Goal: Browse casually: Explore the website without a specific task or goal

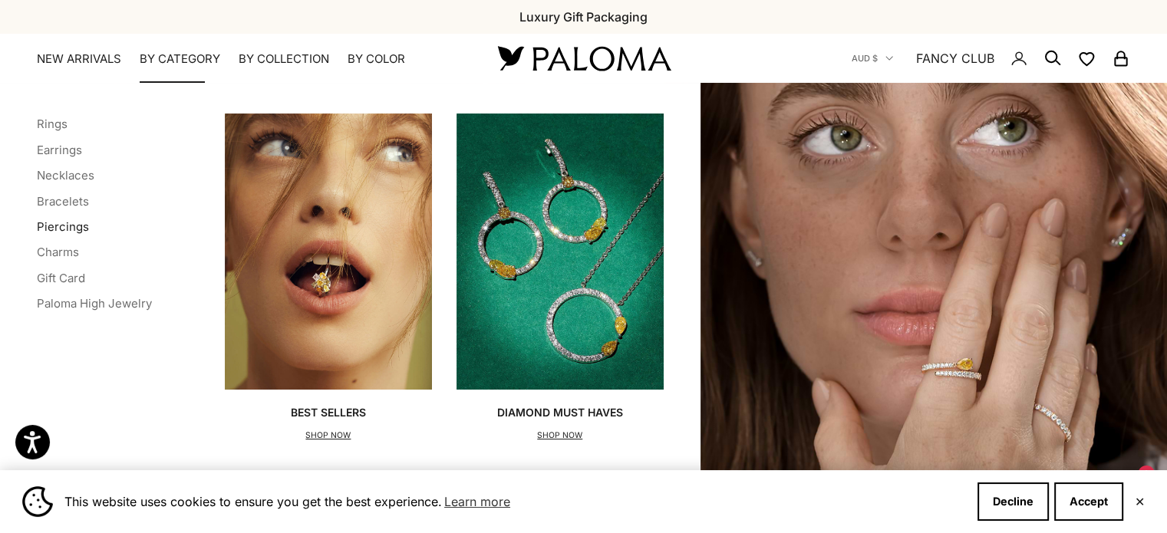
click at [69, 229] on link "Piercings" at bounding box center [63, 226] width 52 height 15
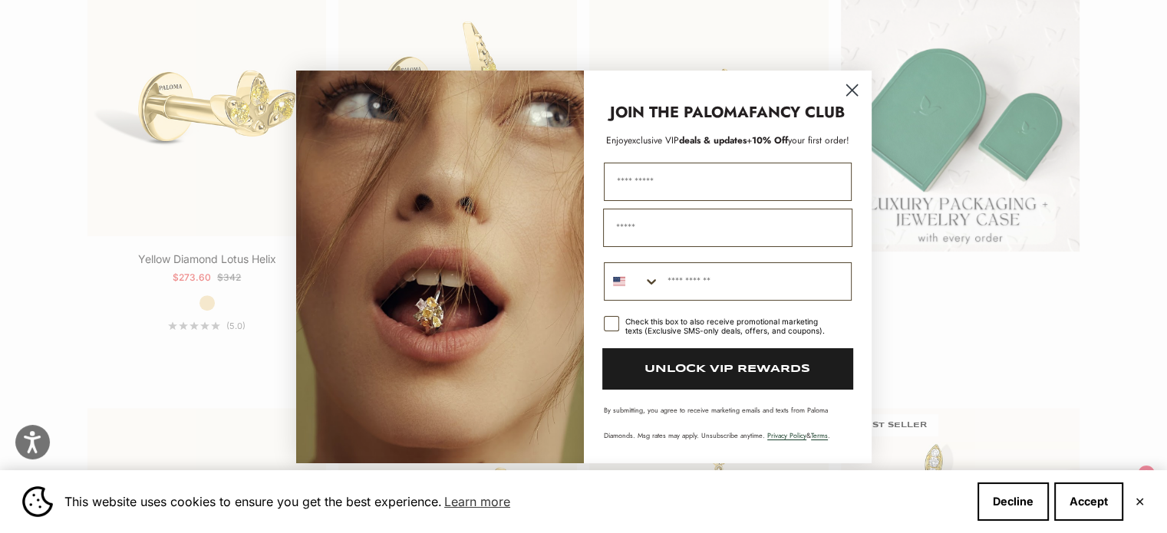
scroll to position [460, 0]
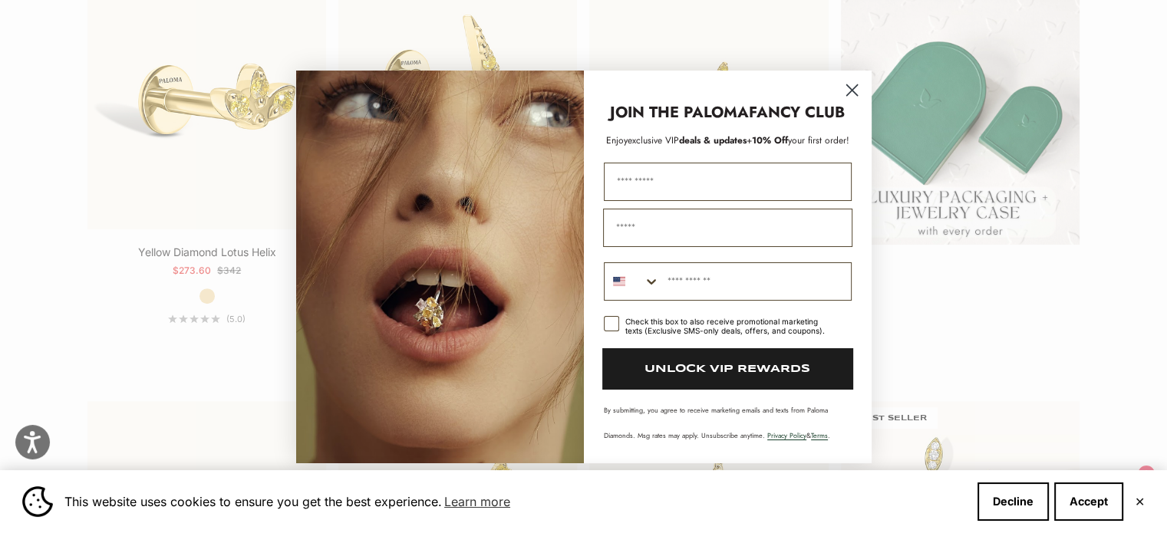
click at [853, 94] on circle "Close dialog" at bounding box center [851, 89] width 25 height 25
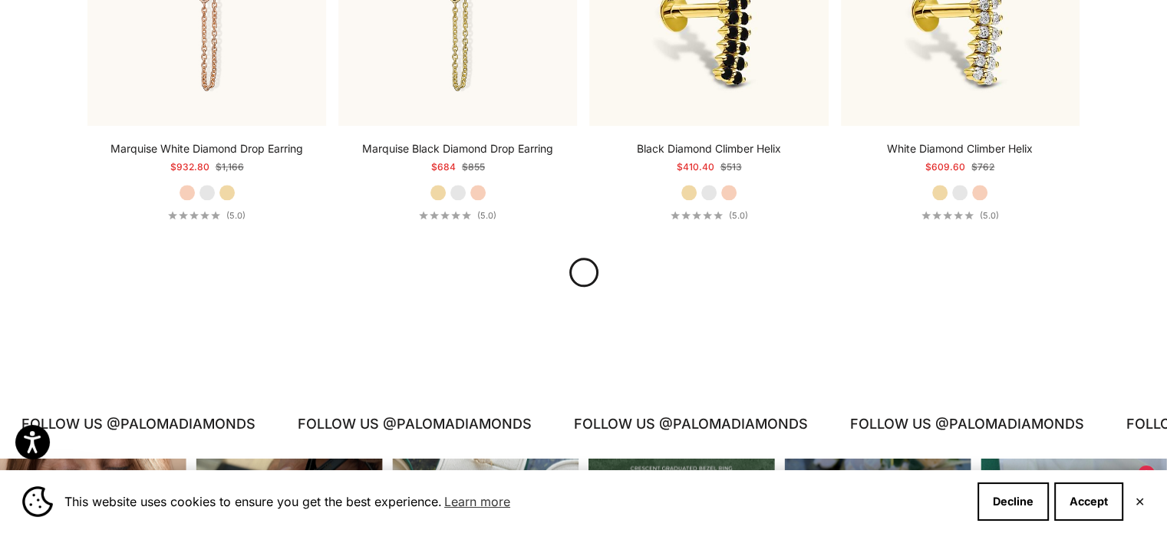
scroll to position [1842, 0]
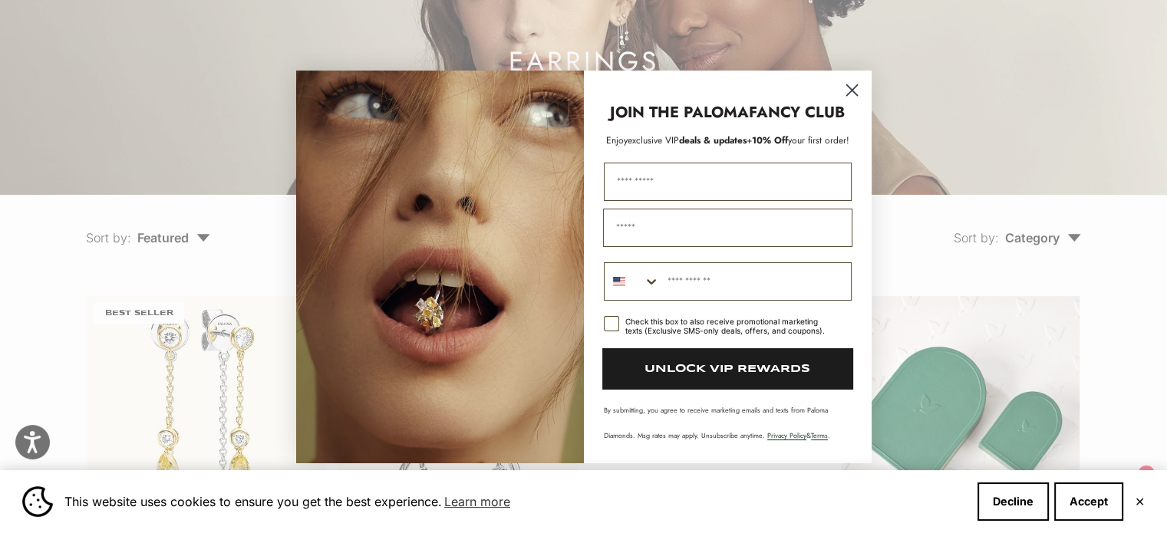
scroll to position [384, 0]
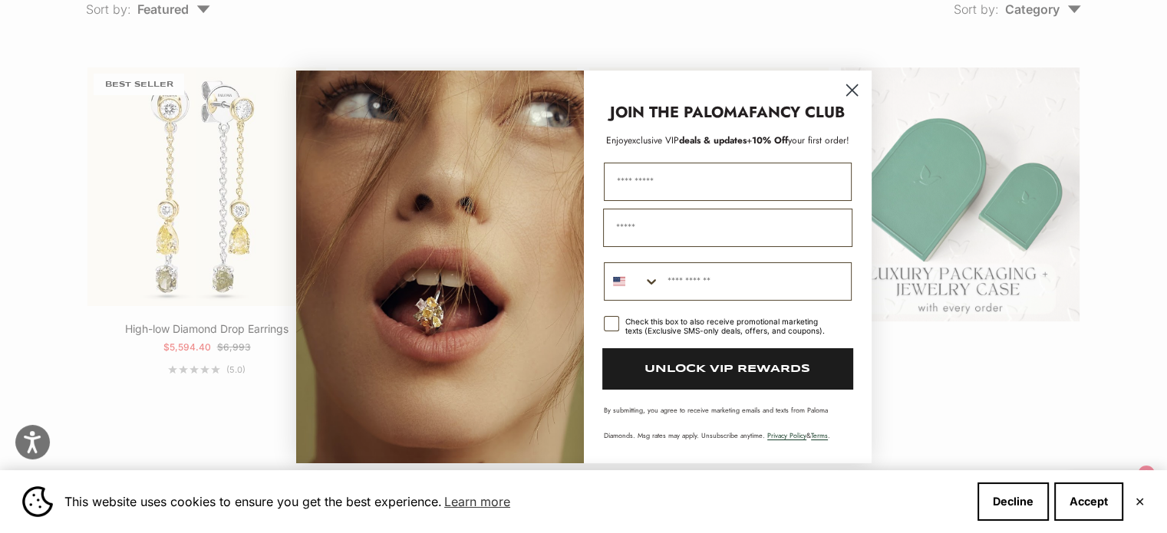
click at [846, 95] on icon "Close dialog" at bounding box center [851, 89] width 11 height 11
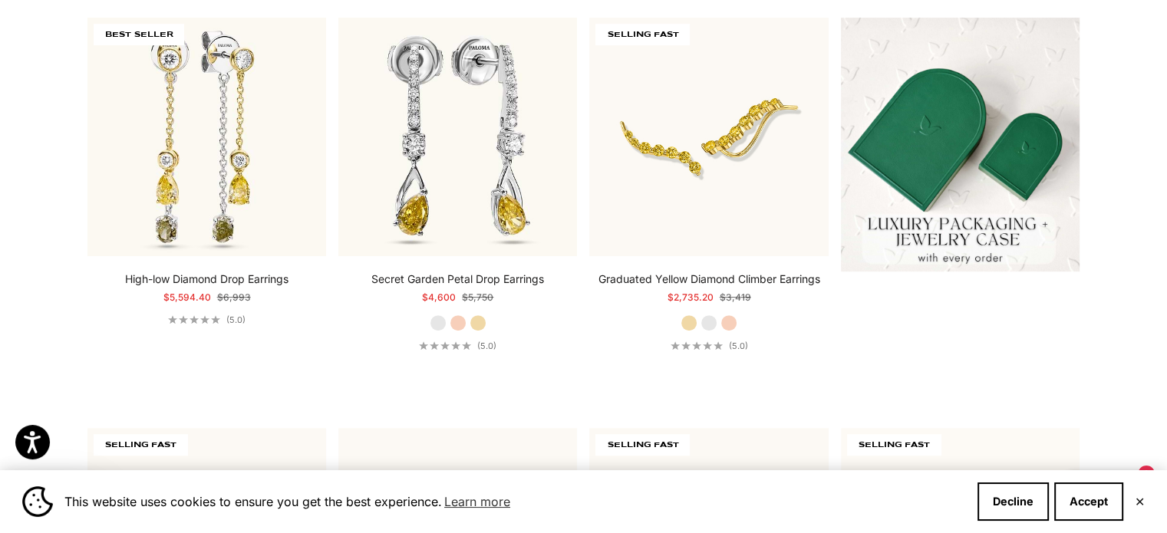
scroll to position [460, 0]
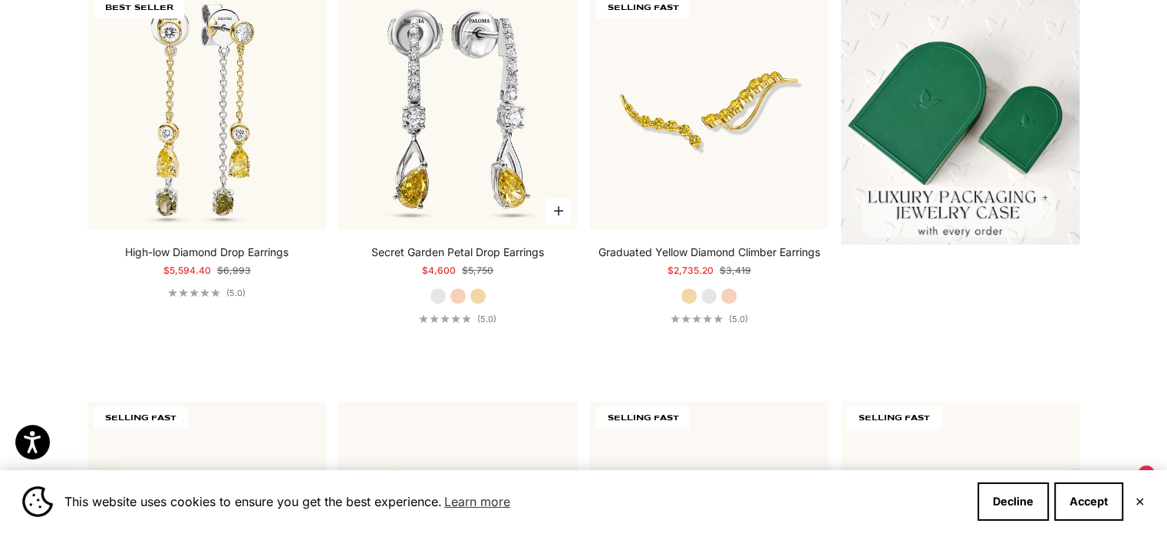
click at [482, 297] on label "Yellow Gold" at bounding box center [478, 296] width 17 height 17
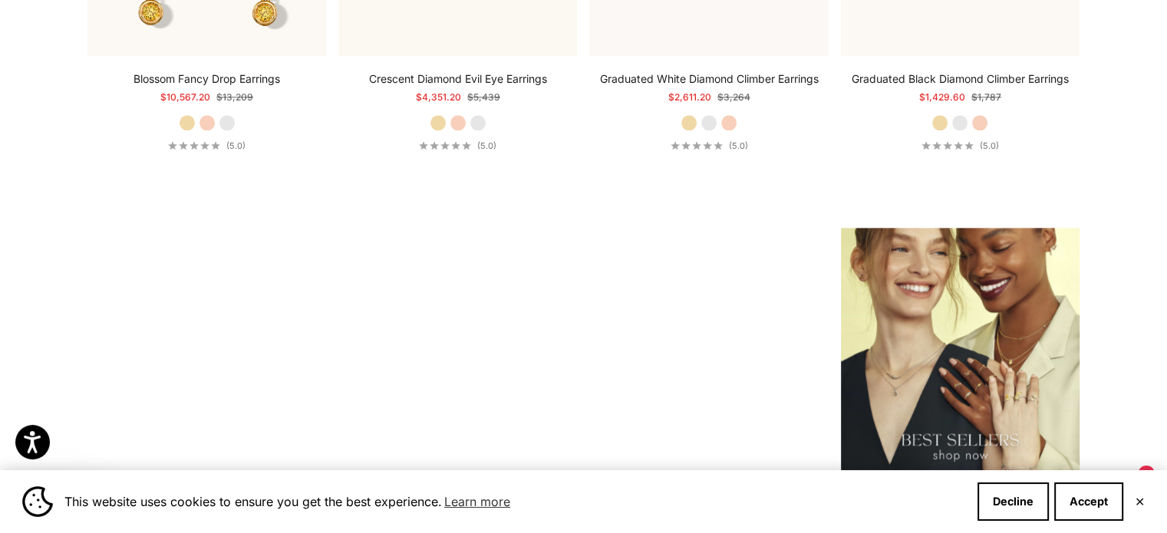
scroll to position [1918, 0]
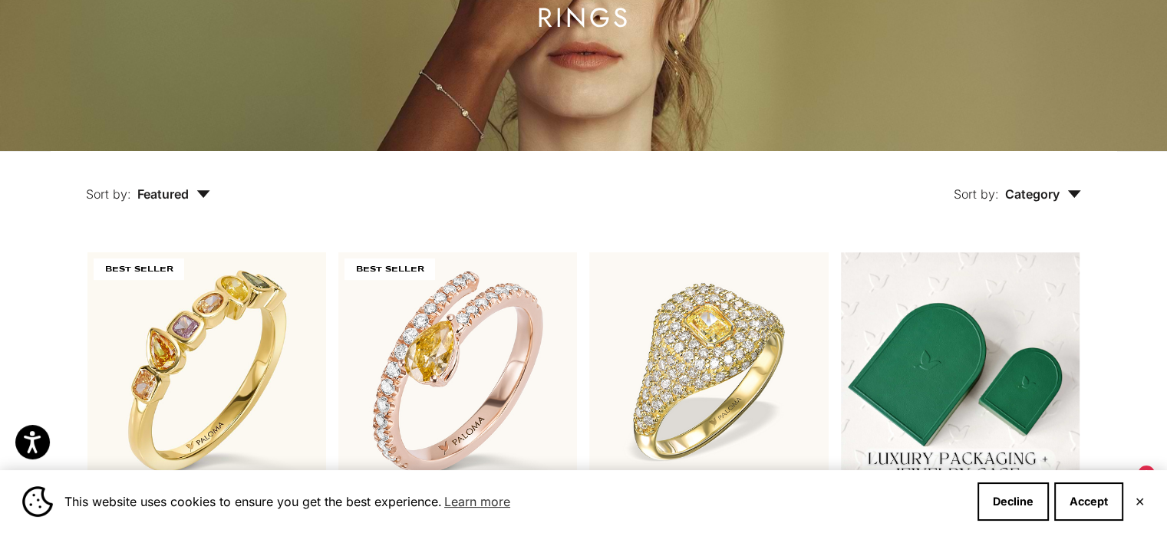
scroll to position [384, 0]
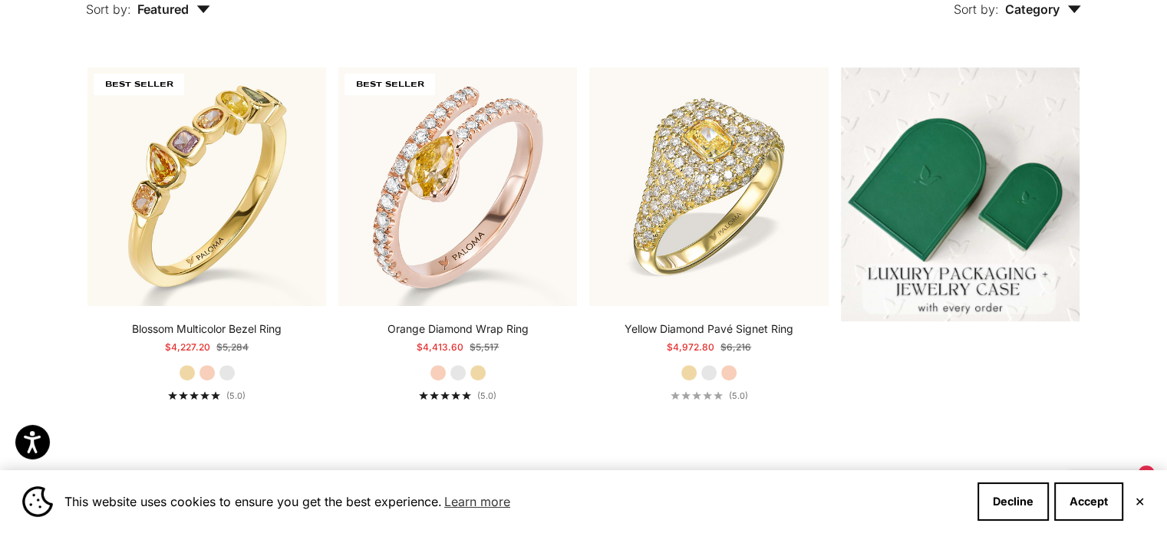
click at [1141, 505] on button "✕" at bounding box center [1140, 501] width 10 height 9
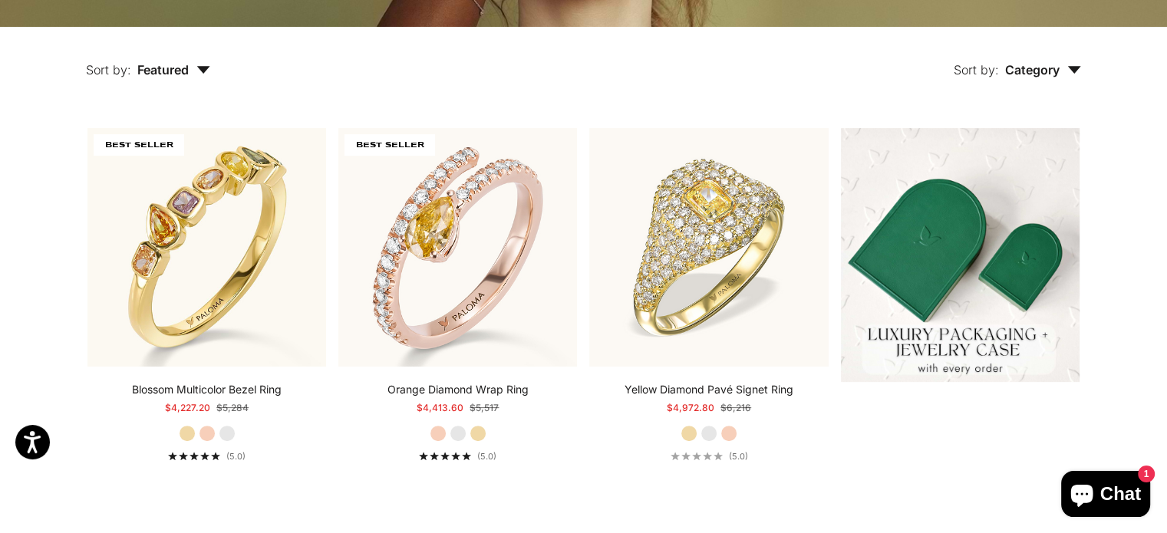
scroll to position [230, 0]
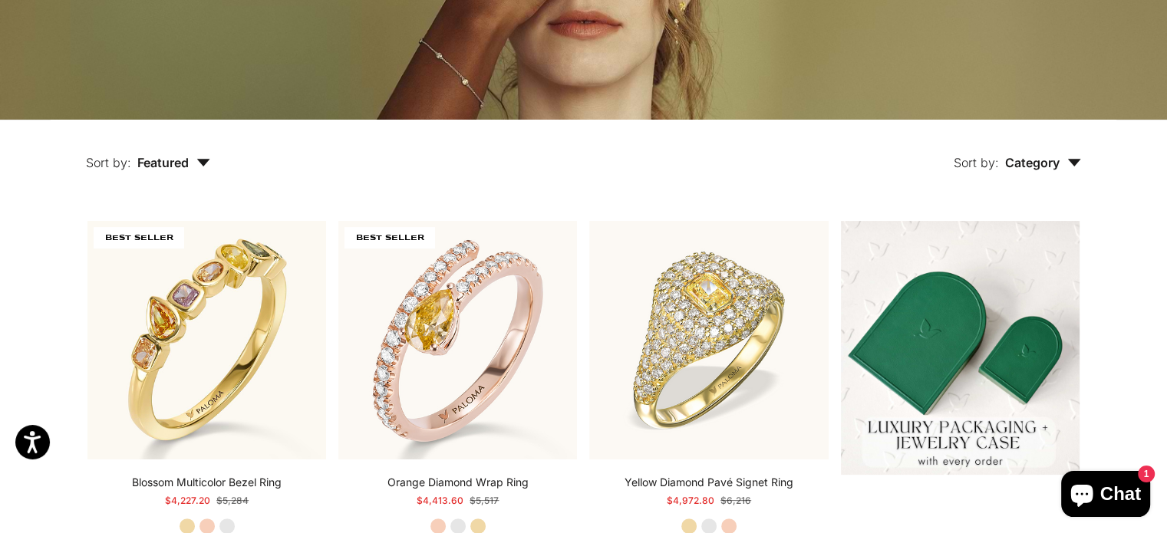
click at [1059, 160] on span "Category" at bounding box center [1043, 162] width 76 height 15
click at [193, 160] on span "Featured" at bounding box center [173, 162] width 73 height 15
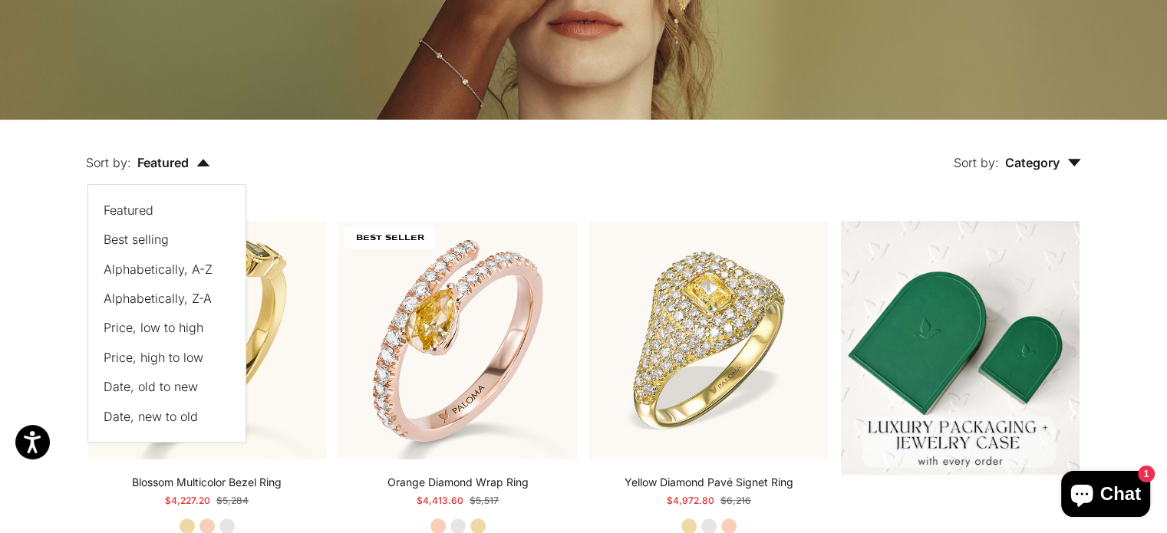
click at [193, 160] on span "Featured" at bounding box center [173, 162] width 73 height 15
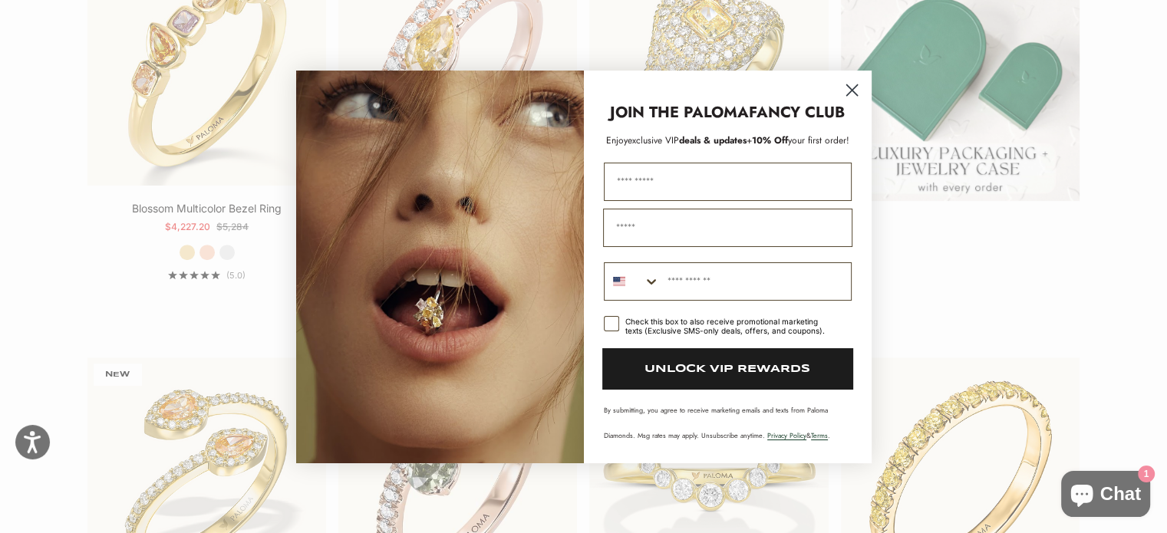
scroll to position [537, 0]
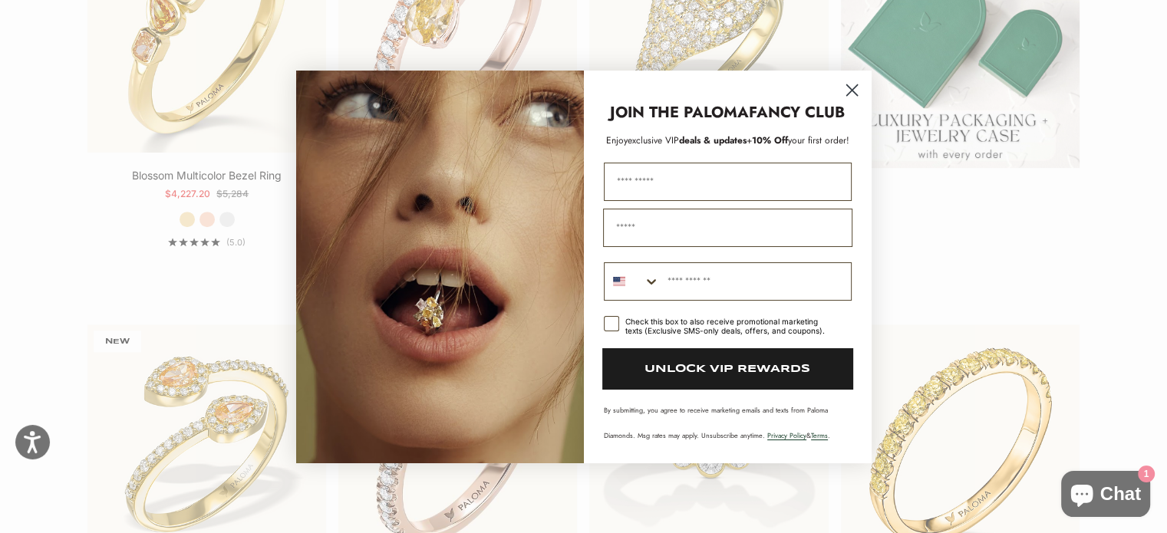
drag, startPoint x: 856, startPoint y: 91, endPoint x: 848, endPoint y: 94, distance: 9.0
click at [842, 91] on circle "Close dialog" at bounding box center [851, 89] width 25 height 25
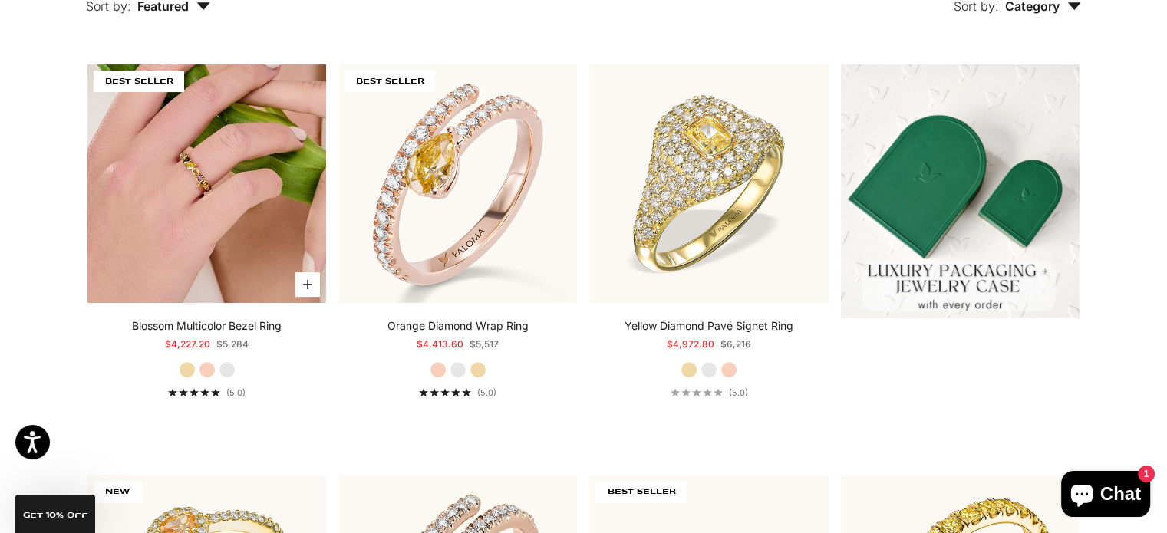
scroll to position [384, 0]
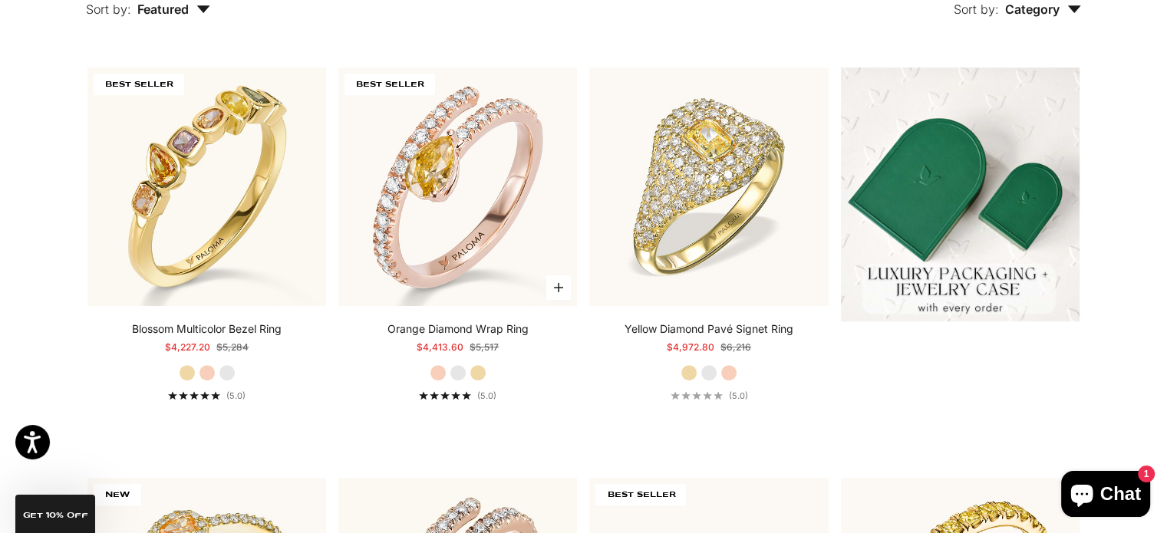
click at [480, 374] on label "Yellow Gold" at bounding box center [478, 372] width 17 height 17
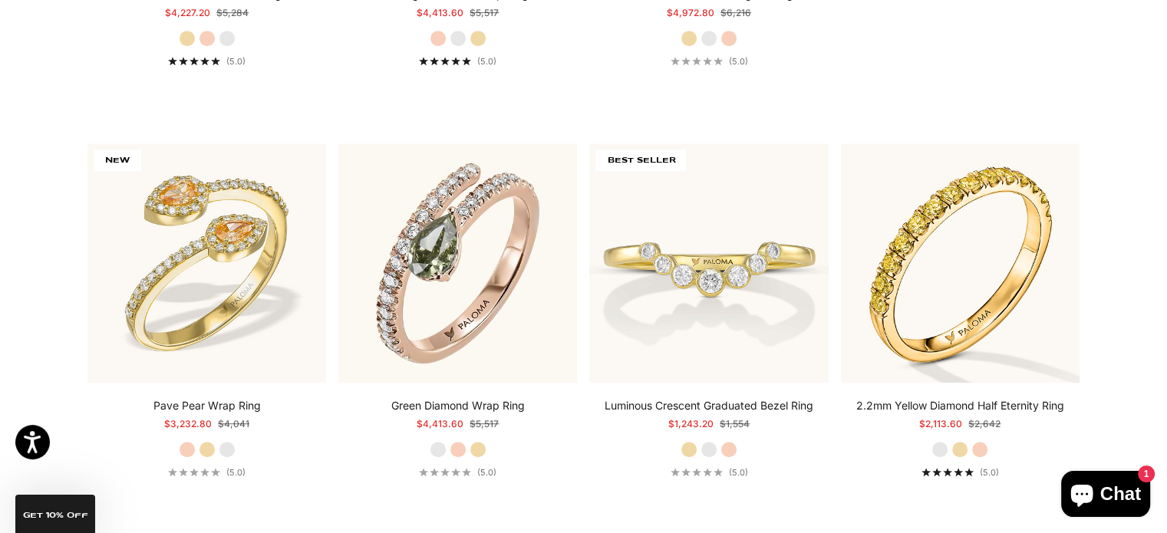
scroll to position [767, 0]
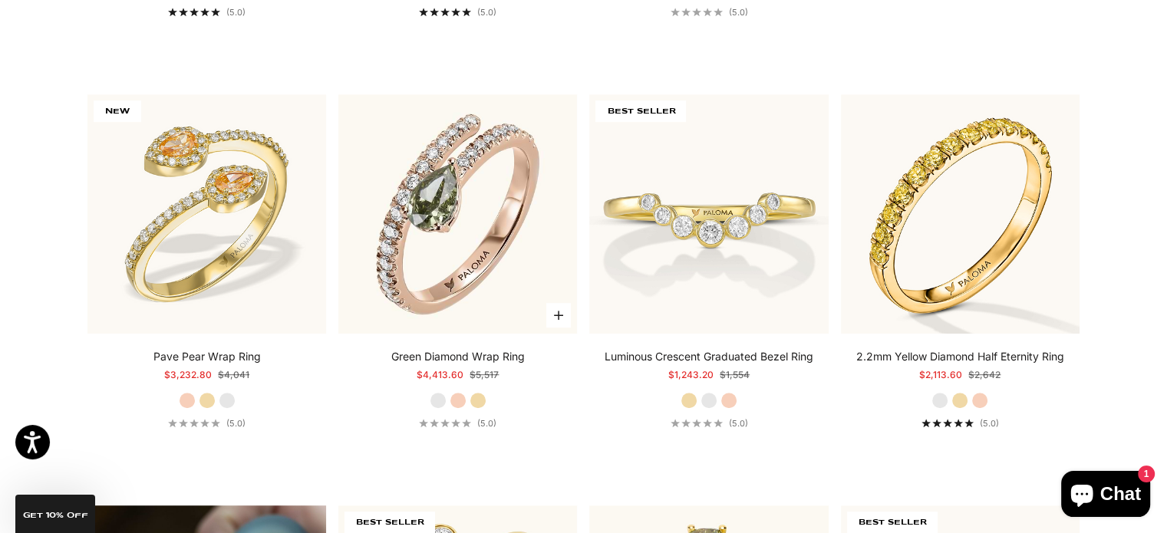
click at [474, 401] on label "Yellow Gold" at bounding box center [478, 400] width 17 height 17
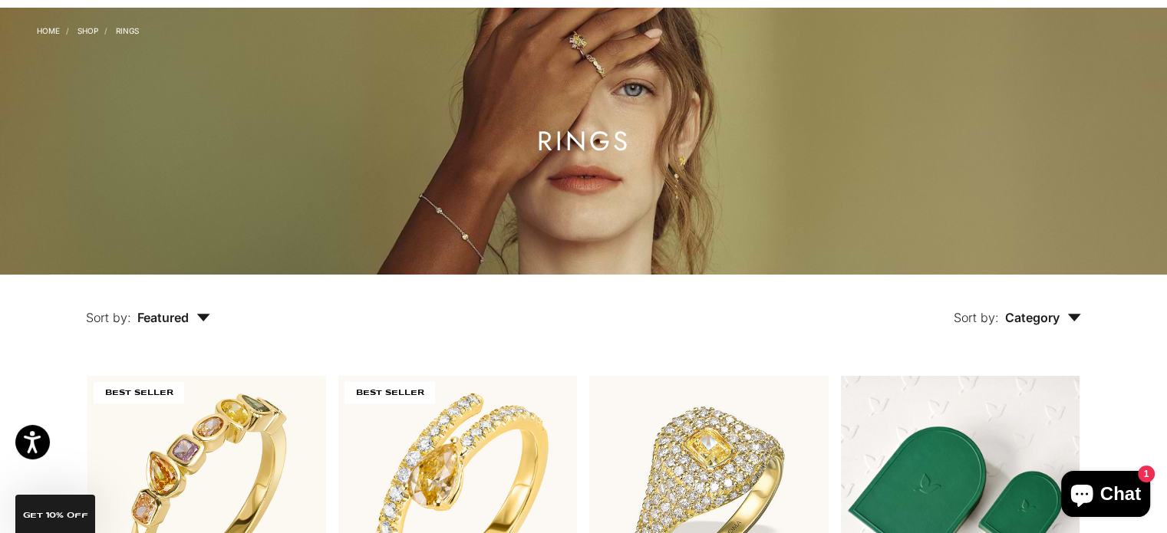
scroll to position [0, 0]
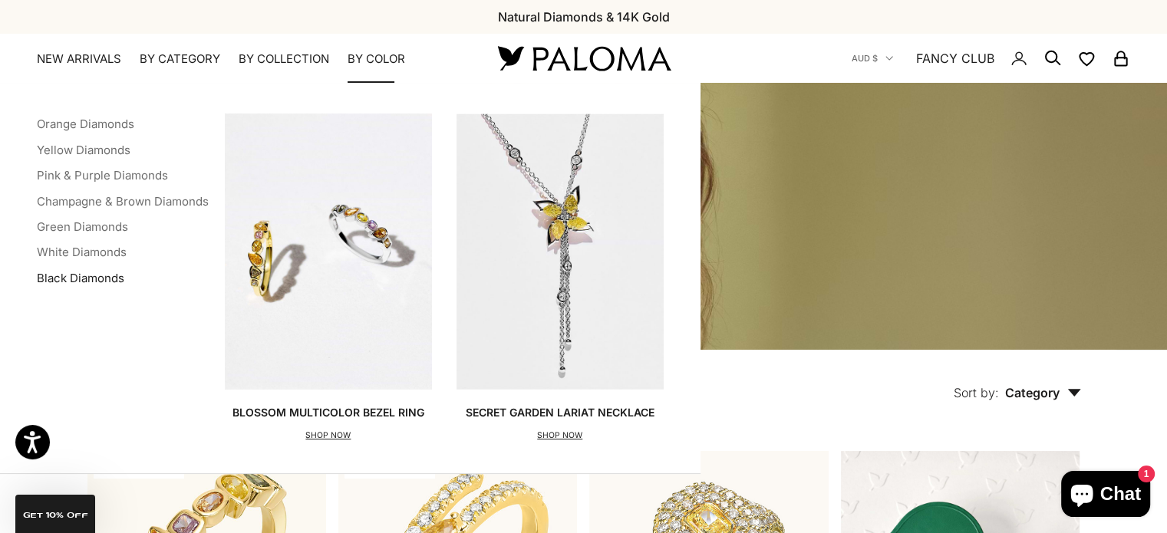
click at [91, 277] on link "Black Diamonds" at bounding box center [80, 278] width 87 height 15
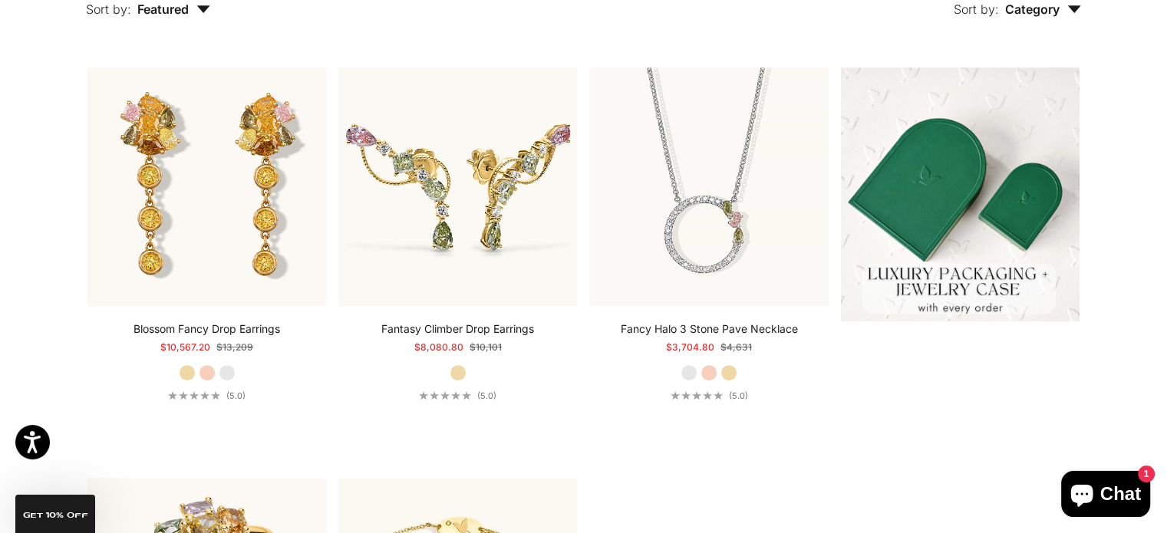
scroll to position [537, 0]
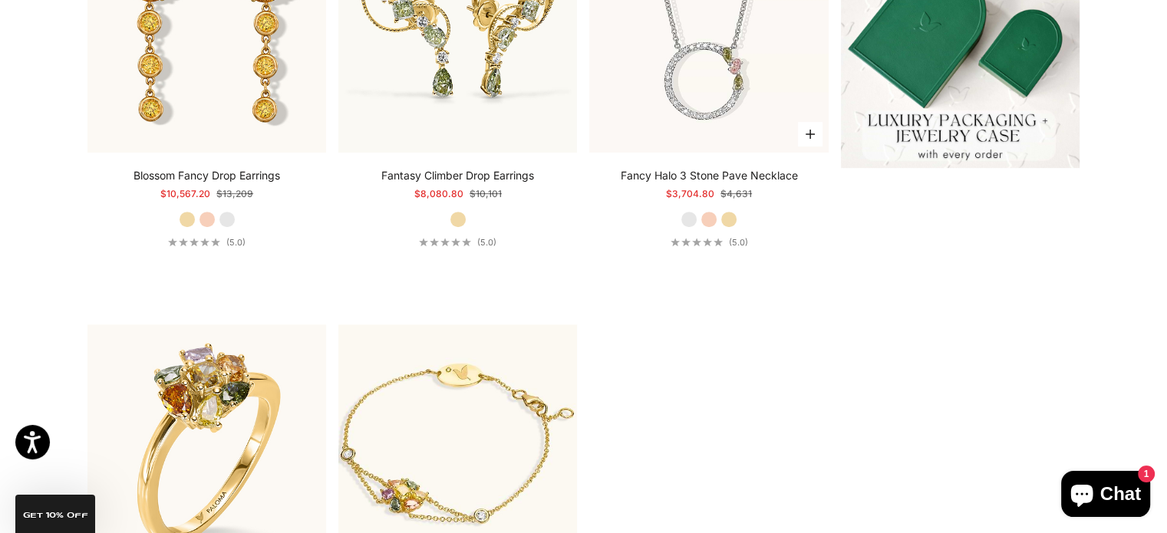
click at [727, 220] on label "Yellow Gold" at bounding box center [729, 219] width 17 height 17
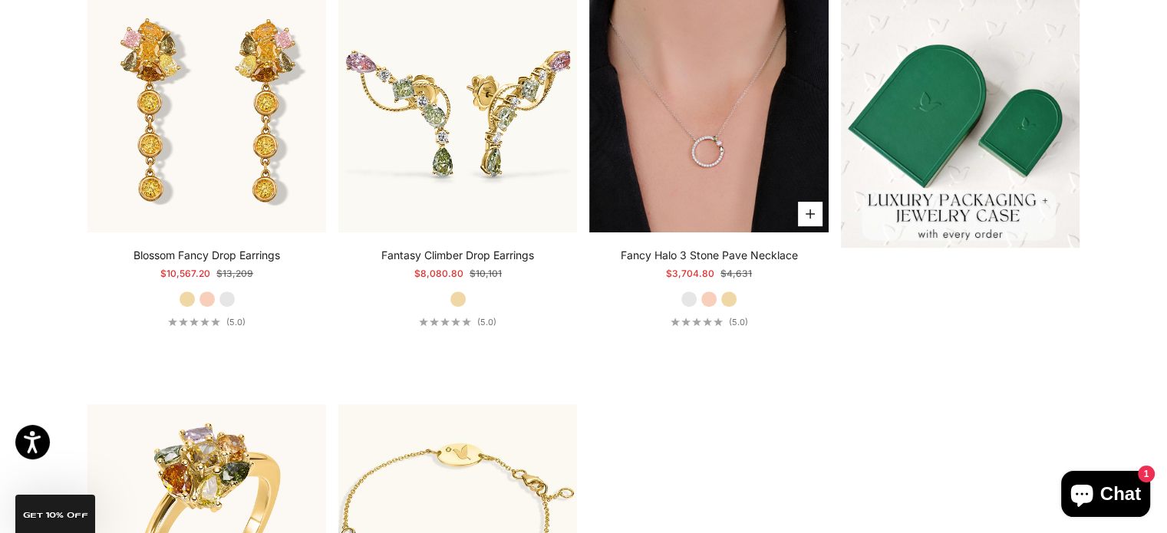
scroll to position [384, 0]
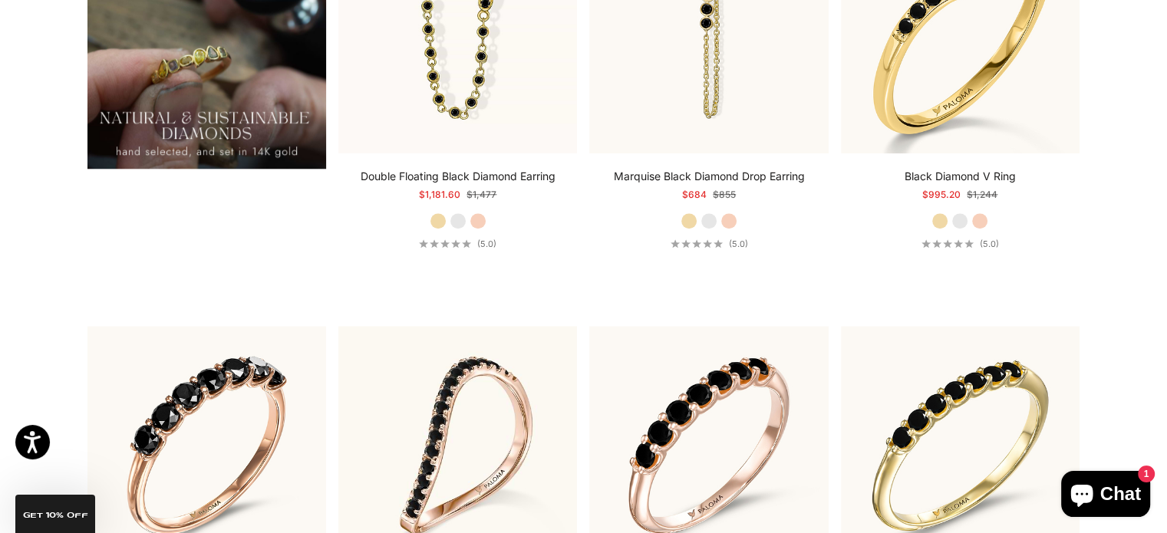
scroll to position [1611, 0]
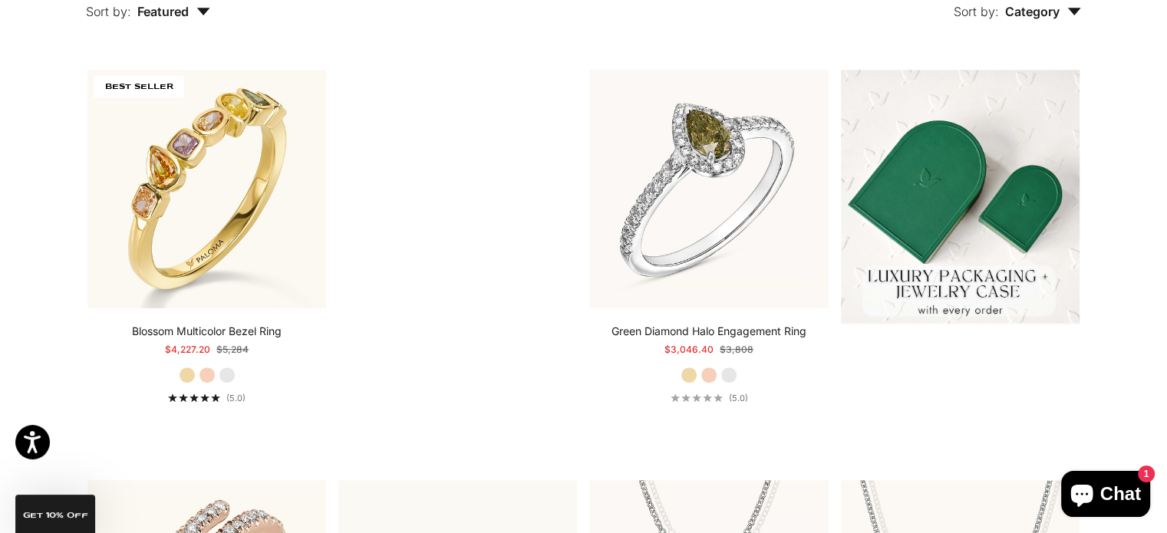
scroll to position [384, 0]
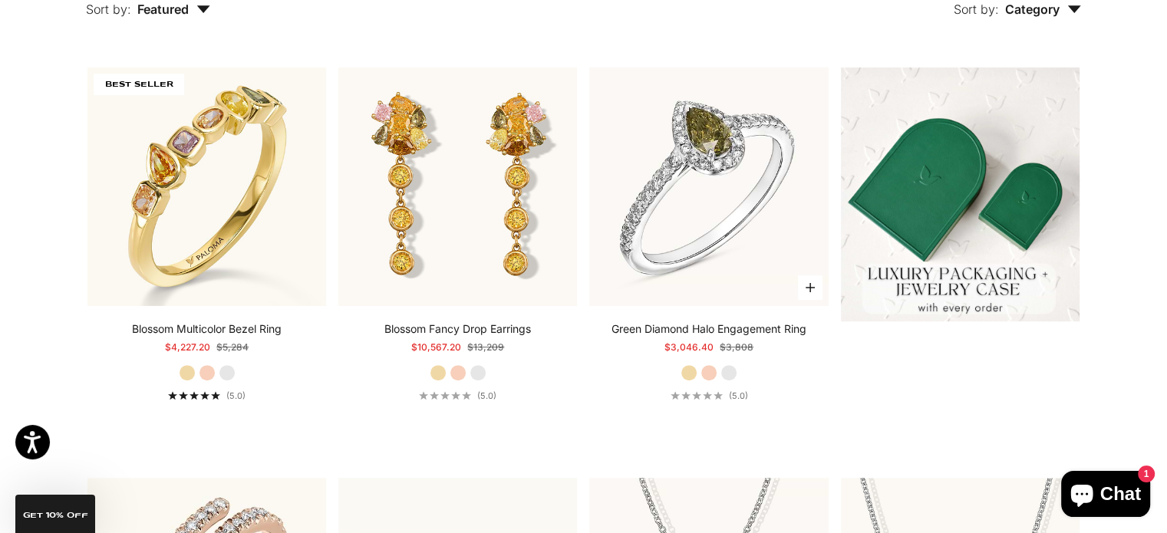
click at [695, 374] on label "Yellow Gold" at bounding box center [689, 372] width 17 height 17
click at [714, 374] on label "Rose Gold" at bounding box center [709, 372] width 17 height 17
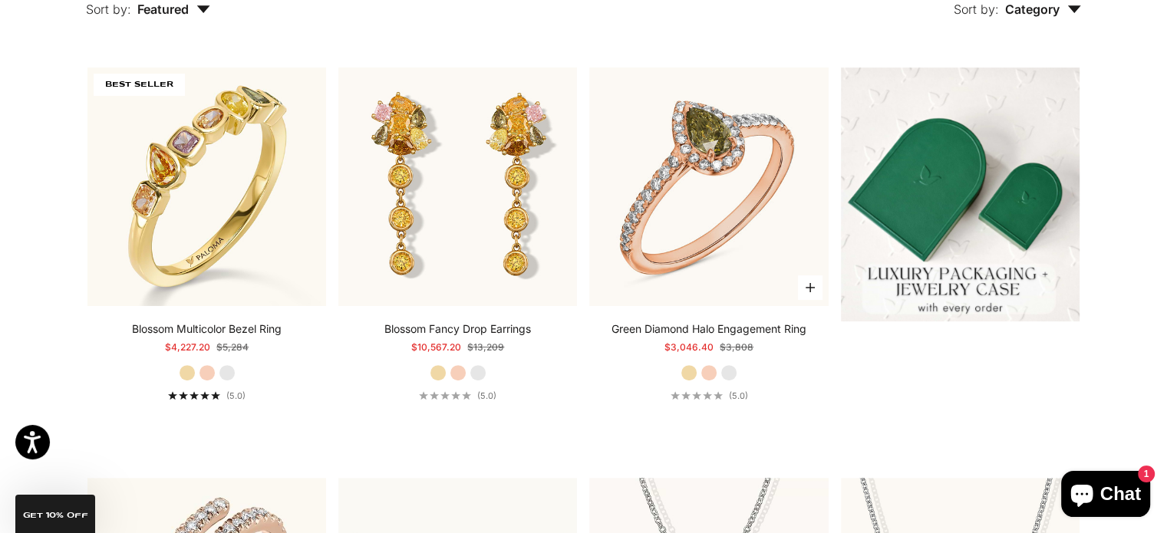
click at [731, 374] on label "White Gold" at bounding box center [729, 372] width 17 height 17
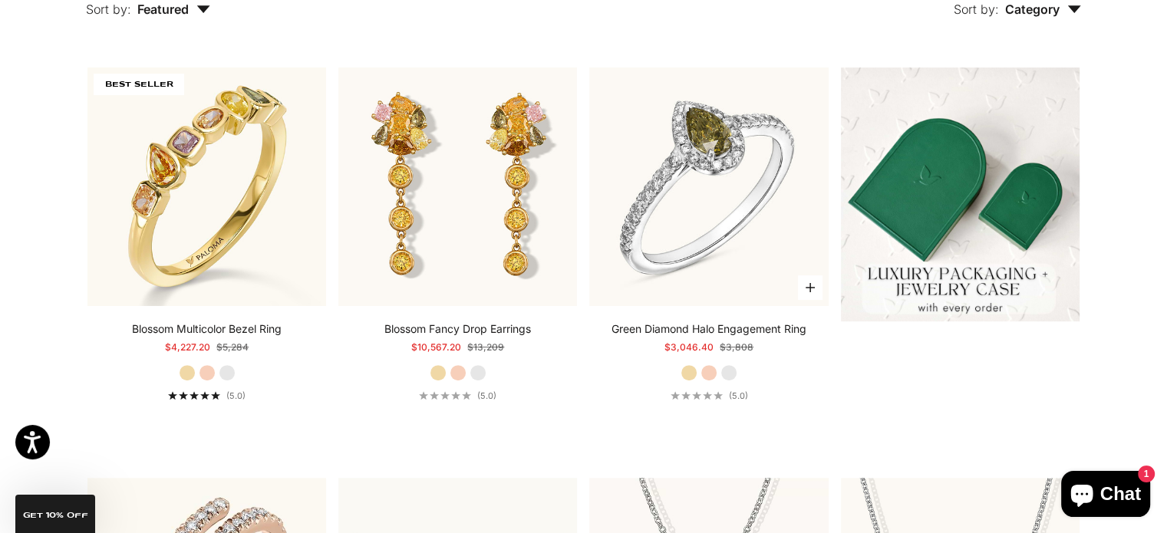
click at [690, 374] on label "Yellow Gold" at bounding box center [689, 372] width 17 height 17
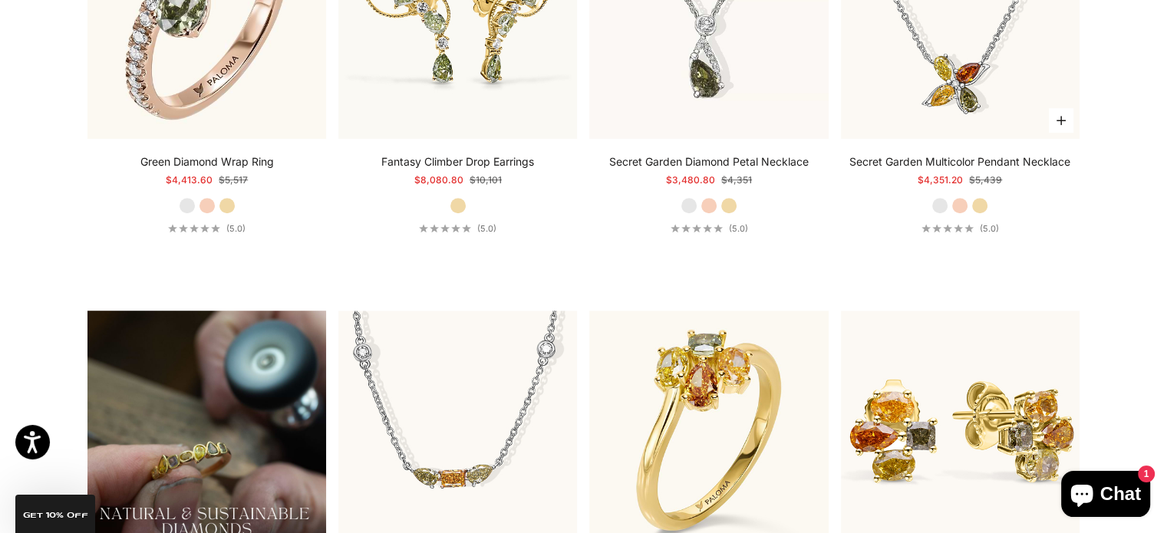
scroll to position [921, 0]
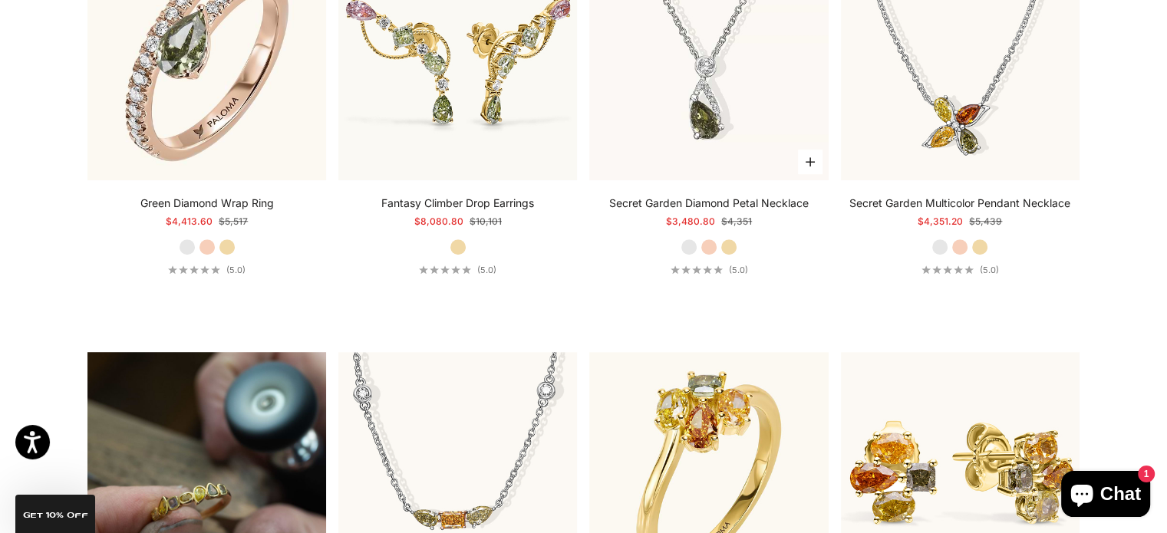
click at [730, 243] on label "Yellow Gold" at bounding box center [729, 247] width 17 height 17
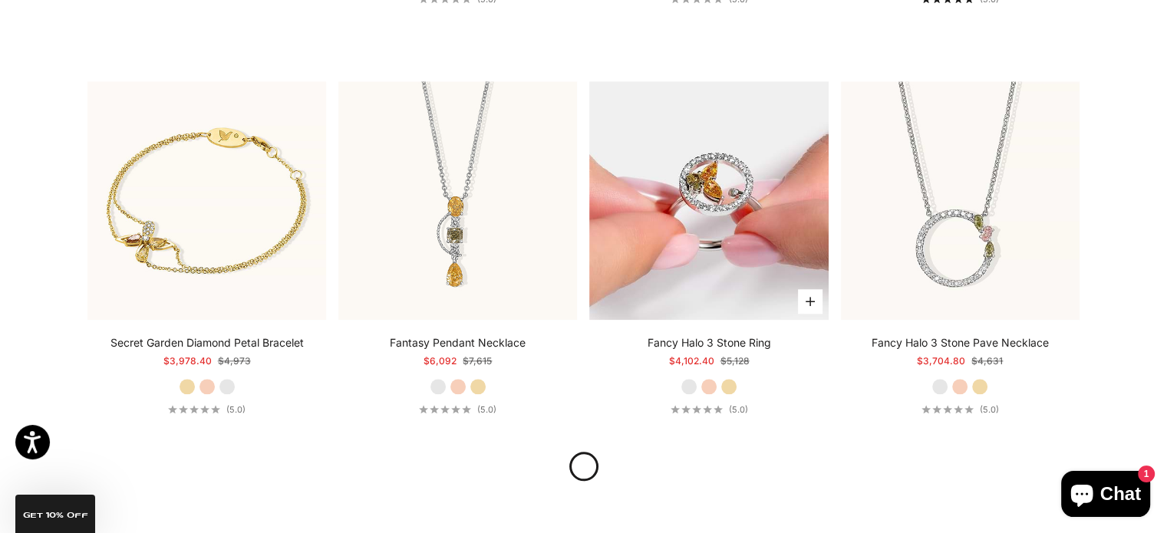
scroll to position [1611, 0]
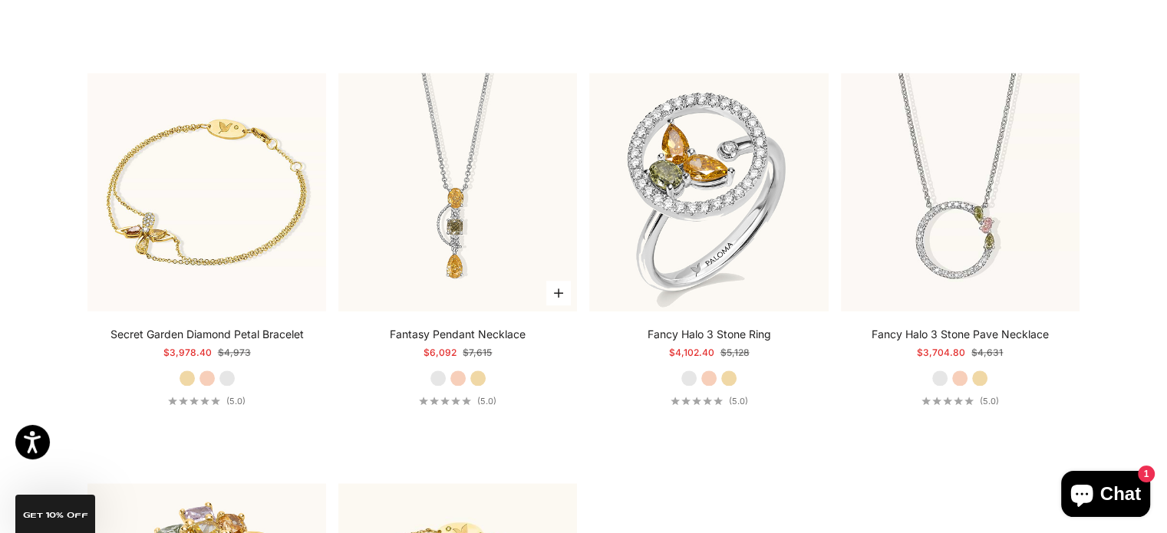
click at [478, 375] on label "Yellow Gold" at bounding box center [478, 378] width 17 height 17
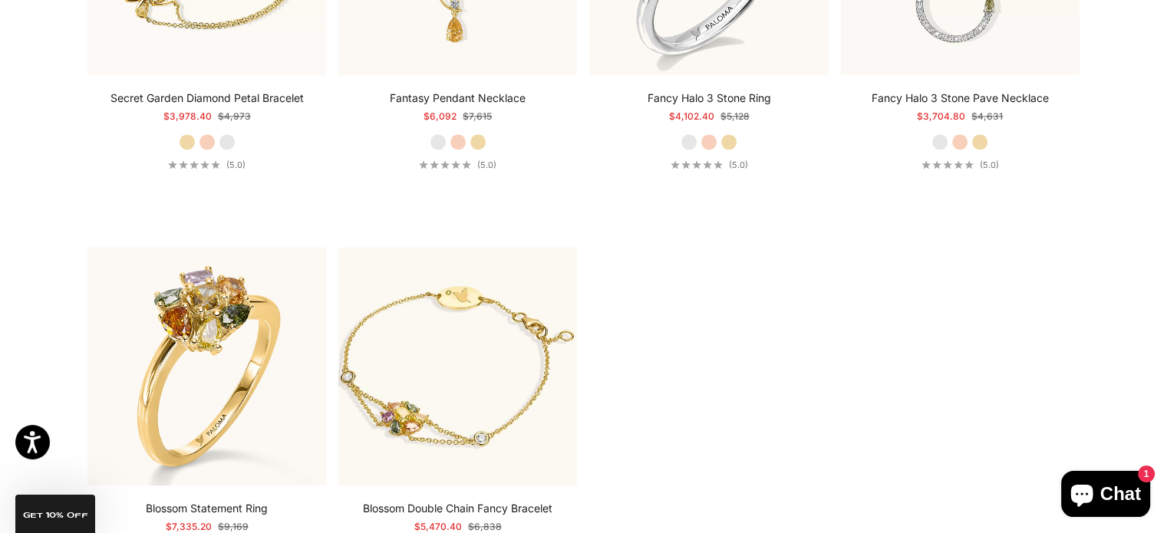
scroll to position [1765, 0]
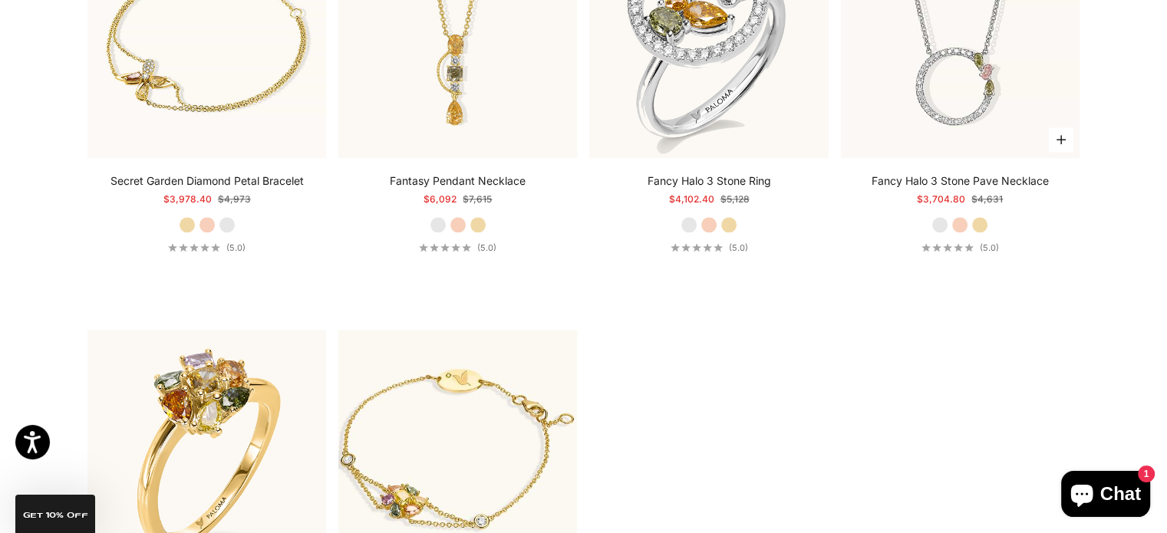
click at [982, 224] on label "Yellow Gold" at bounding box center [979, 224] width 17 height 17
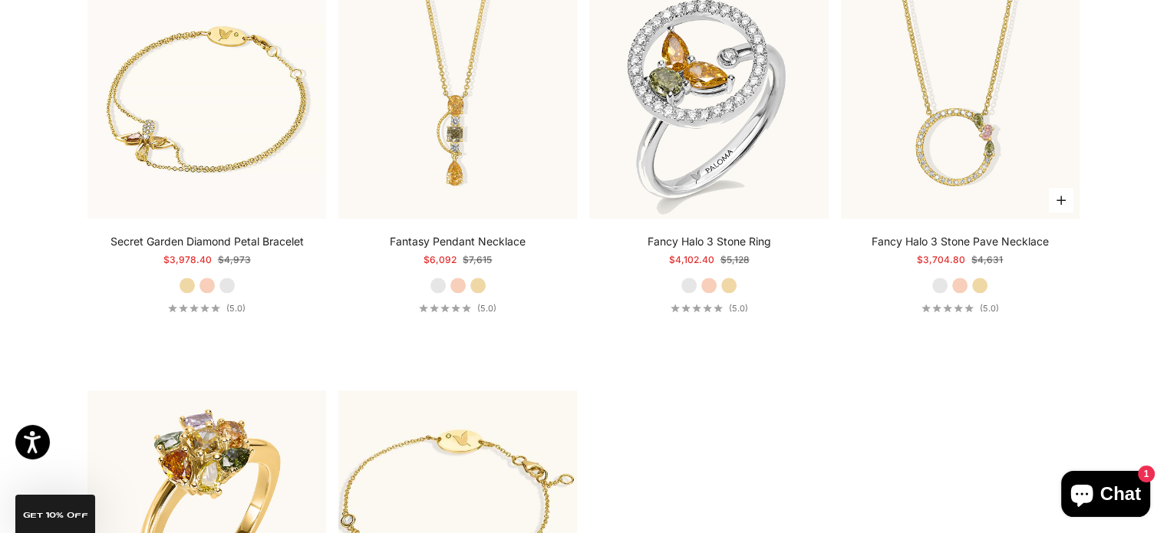
scroll to position [1611, 0]
